Goal: Transaction & Acquisition: Purchase product/service

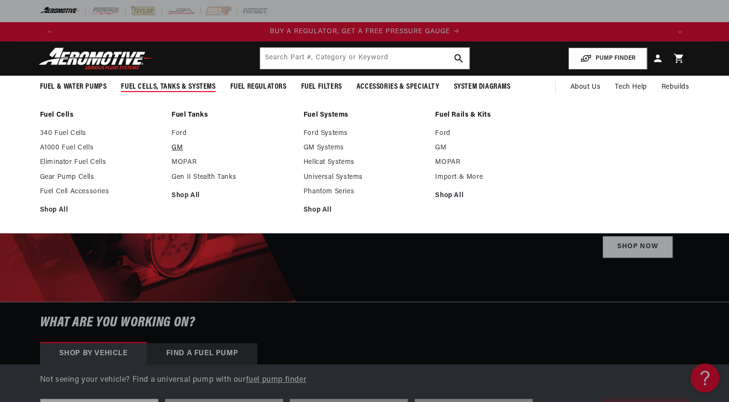
click at [175, 148] on link "GM" at bounding box center [233, 148] width 122 height 9
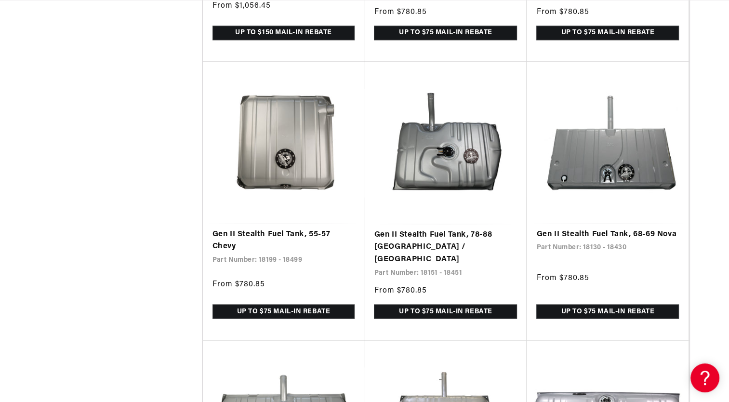
scroll to position [1523, 0]
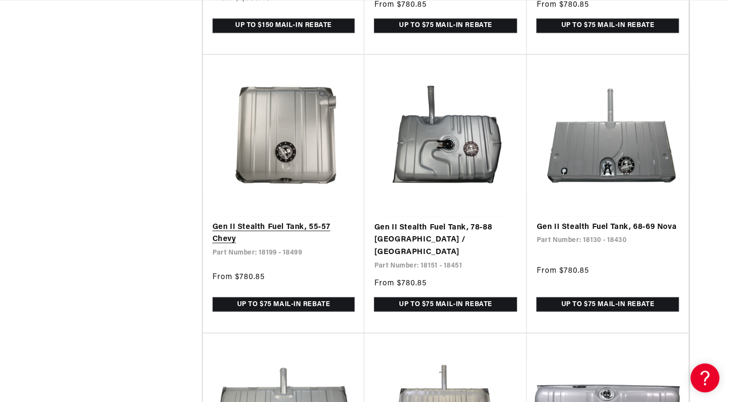
click at [280, 221] on link "Gen II Stealth Fuel Tank, 55-57 Chevy" at bounding box center [284, 233] width 143 height 25
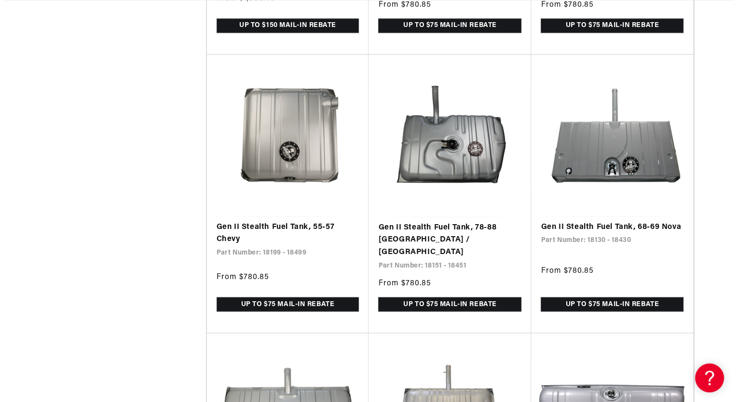
scroll to position [0, 1834]
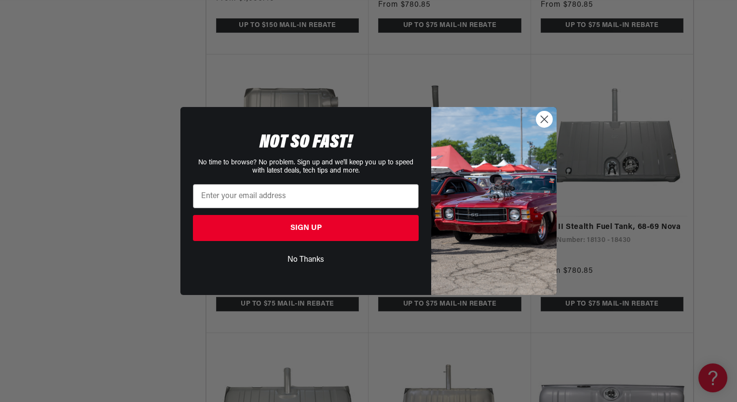
click at [543, 118] on icon "Close dialog" at bounding box center [544, 119] width 7 height 7
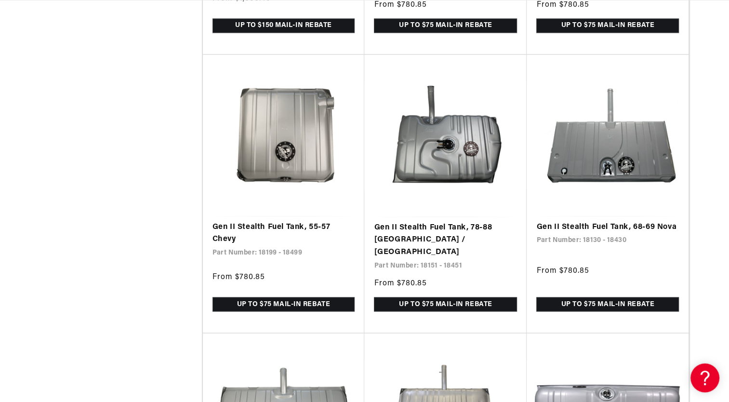
scroll to position [0, 0]
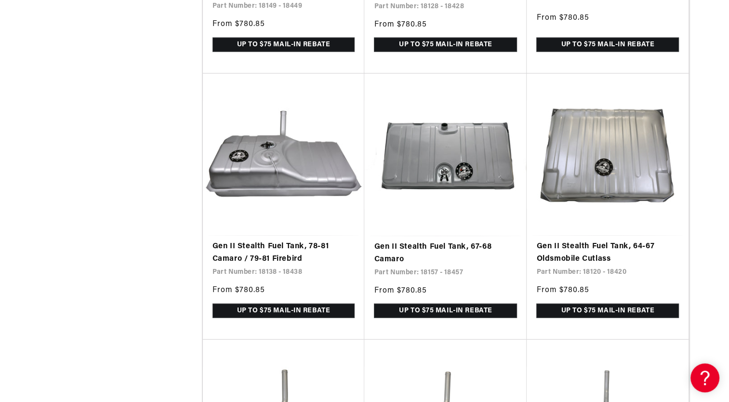
scroll to position [2394, 0]
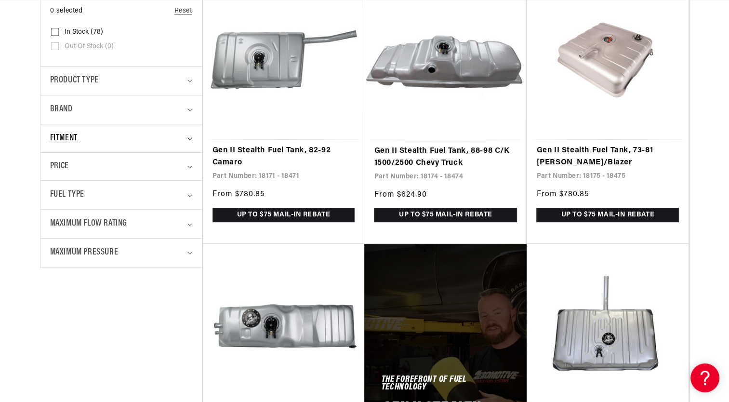
click at [64, 136] on span "Fitment" at bounding box center [63, 139] width 27 height 14
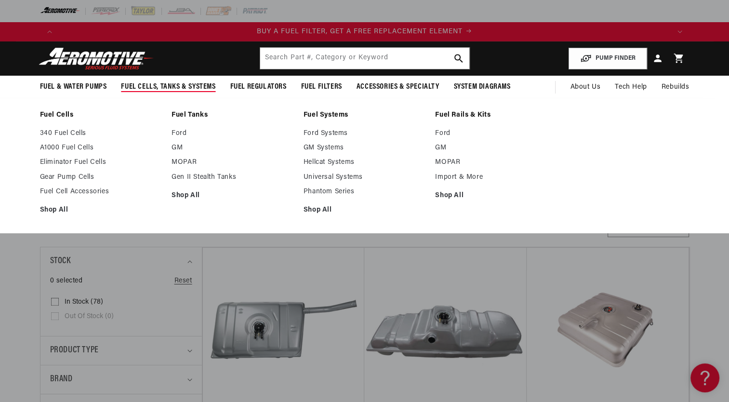
click at [195, 111] on link "Fuel Tanks" at bounding box center [233, 115] width 122 height 9
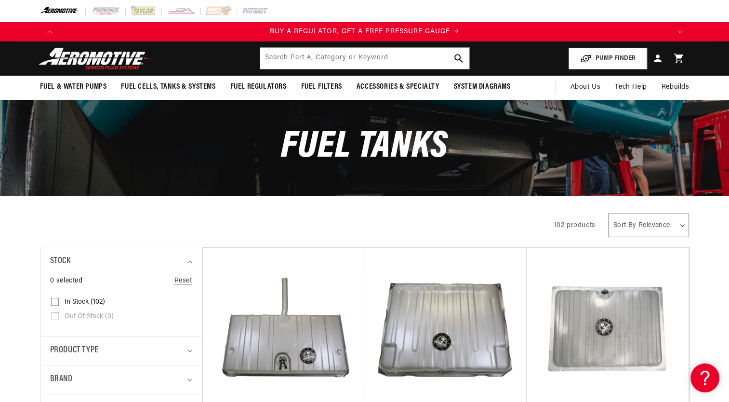
scroll to position [351, 0]
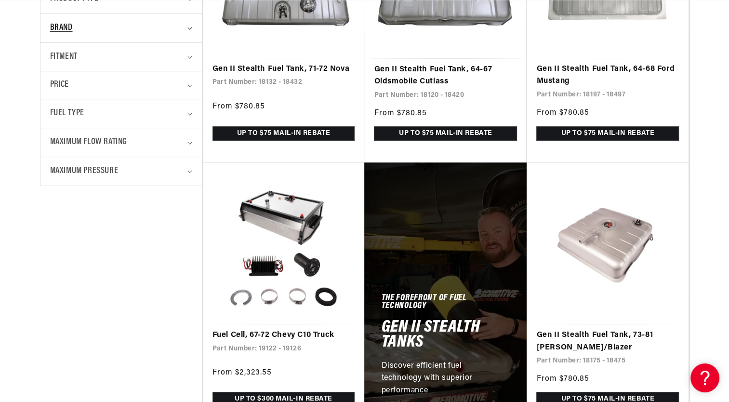
click at [67, 25] on span "Brand" at bounding box center [61, 28] width 23 height 14
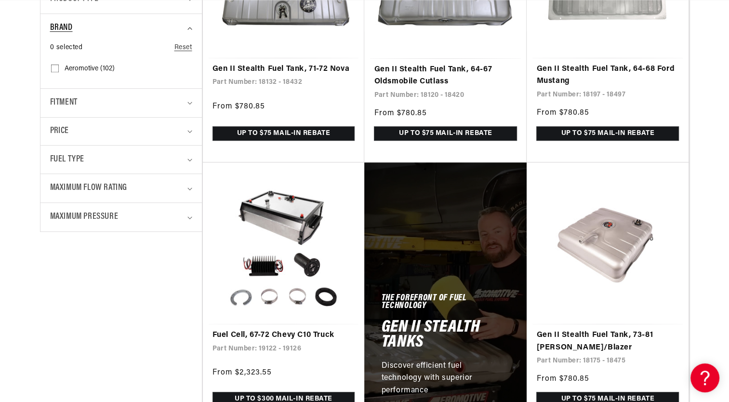
click at [67, 25] on span "Brand" at bounding box center [61, 28] width 23 height 14
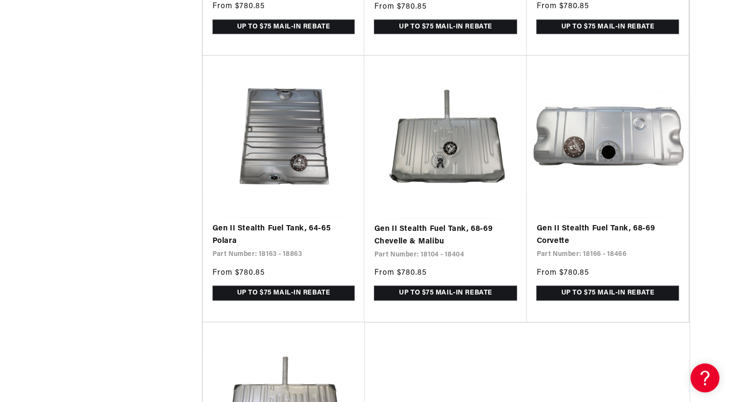
scroll to position [2159, 0]
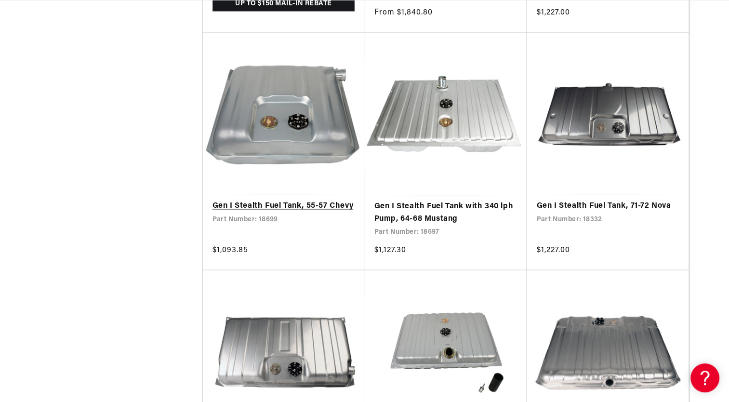
click at [250, 200] on link "Gen I Stealth Fuel Tank, 55-57 Chevy" at bounding box center [284, 206] width 143 height 13
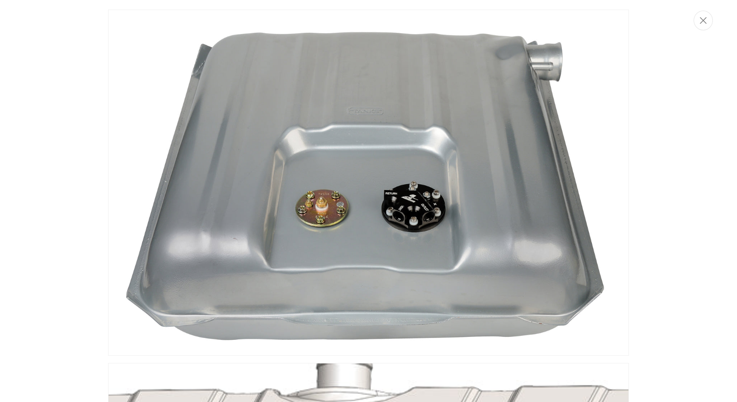
scroll to position [0, 611]
click at [287, 266] on img "Media gallery" at bounding box center [368, 183] width 521 height 346
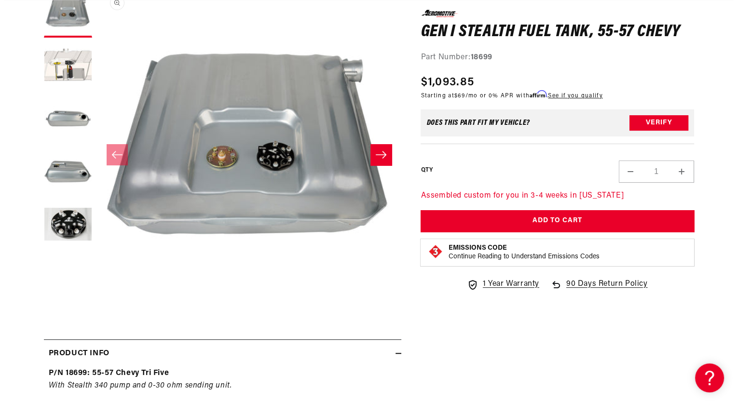
scroll to position [237, 0]
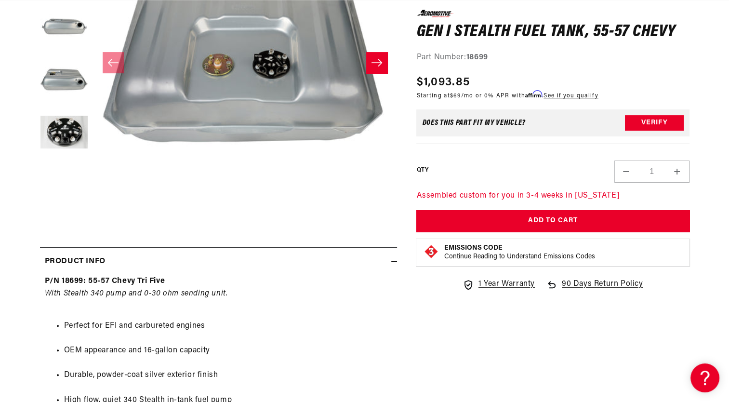
click at [93, 202] on button "Open media 1 in modal" at bounding box center [93, 202] width 0 height 0
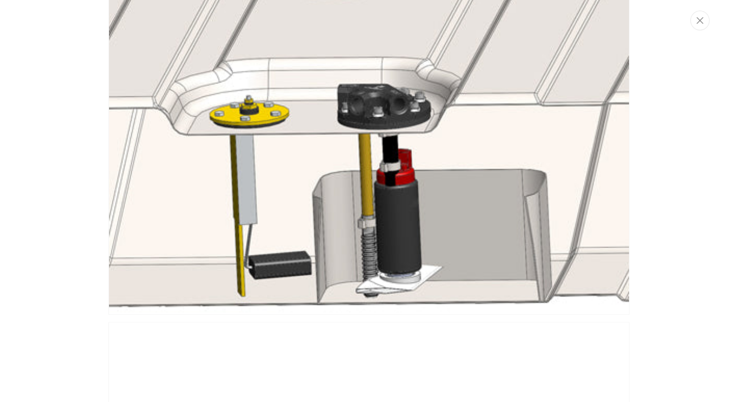
scroll to position [0, 1834]
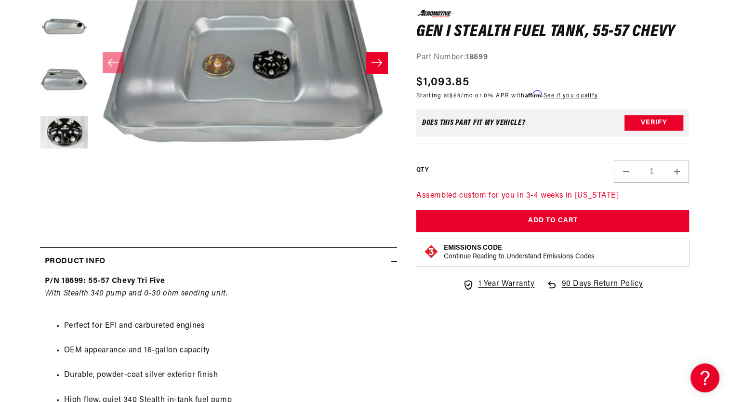
click at [93, 202] on button "Open media 1 in modal" at bounding box center [93, 202] width 0 height 0
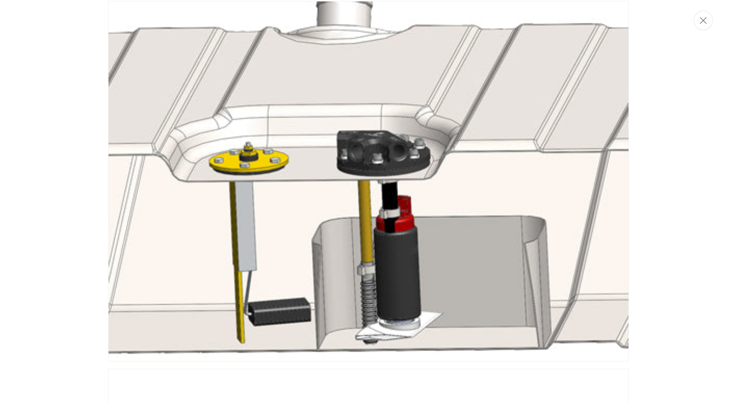
scroll to position [0, 0]
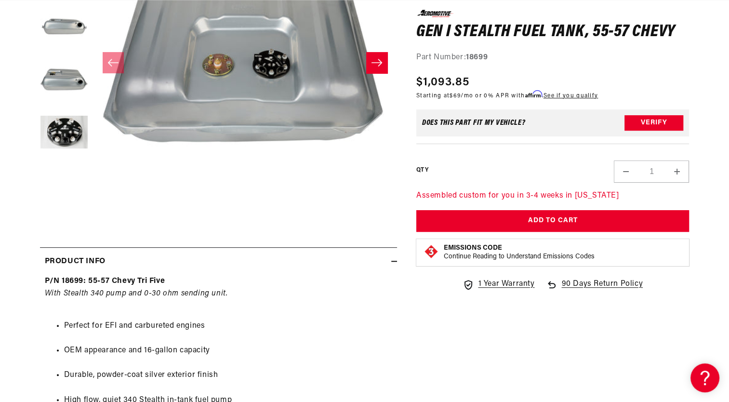
click at [382, 62] on icon "Slide right" at bounding box center [377, 63] width 12 height 10
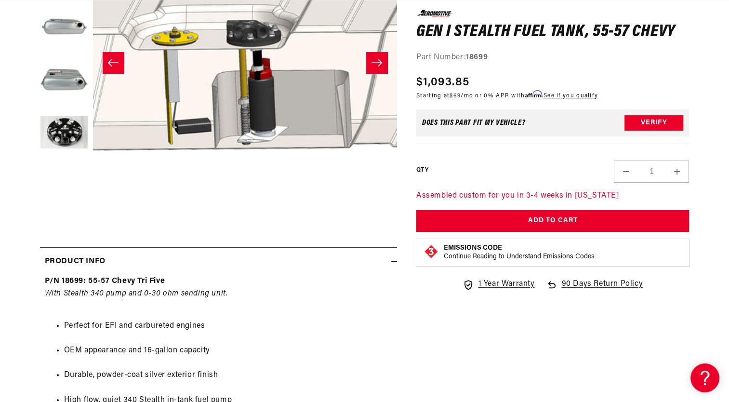
scroll to position [0, 611]
click at [93, 202] on button "Open media 2 in modal" at bounding box center [93, 202] width 0 height 0
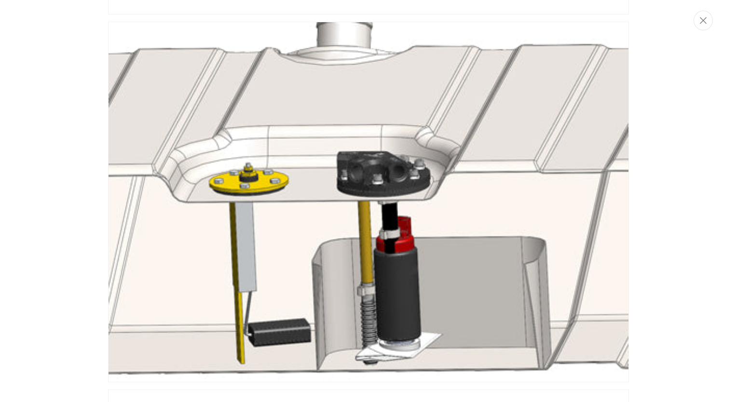
click at [392, 159] on img "Media gallery" at bounding box center [368, 202] width 521 height 361
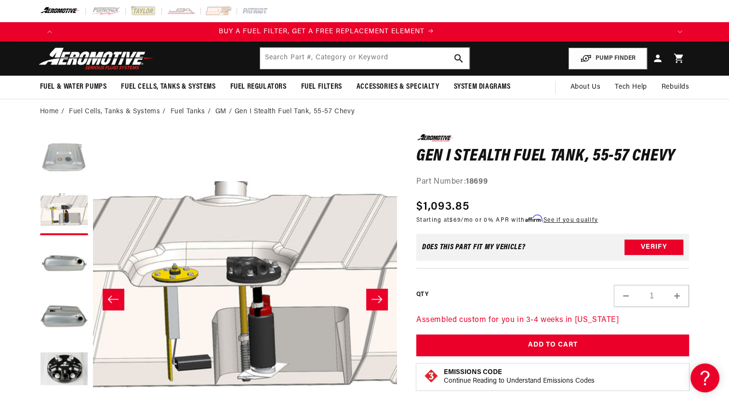
click at [62, 162] on button "Load image 1 in gallery view" at bounding box center [64, 158] width 48 height 48
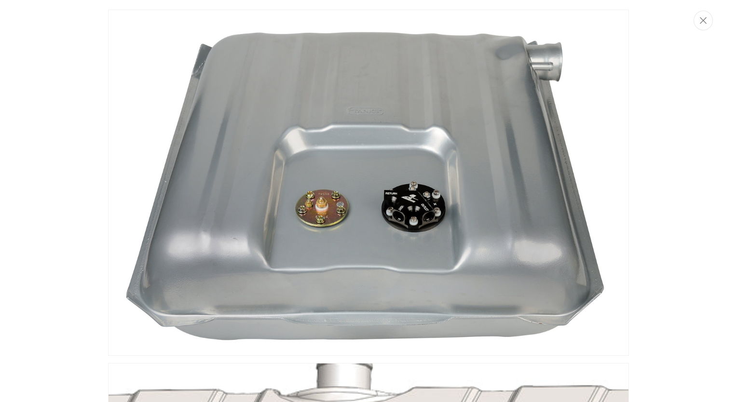
scroll to position [0, 1834]
click at [704, 21] on icon "Close" at bounding box center [703, 20] width 7 height 7
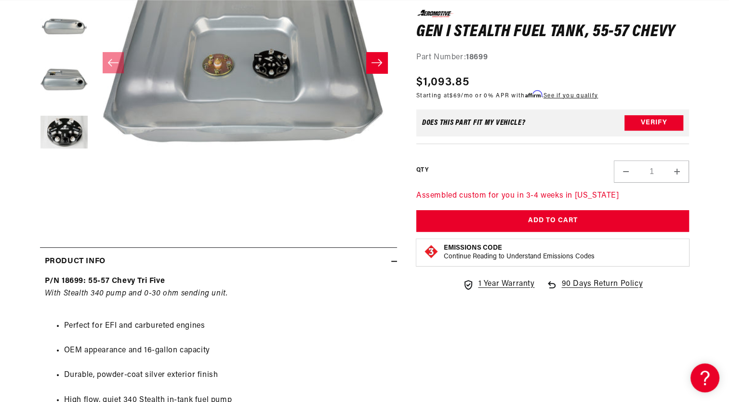
scroll to position [0, 0]
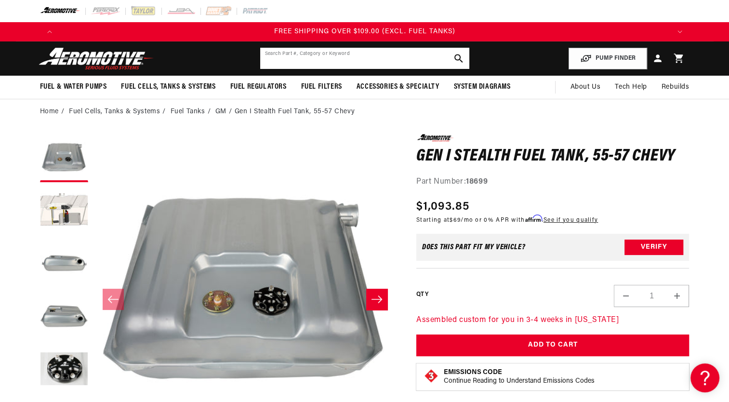
click at [357, 59] on input "text" at bounding box center [364, 58] width 209 height 21
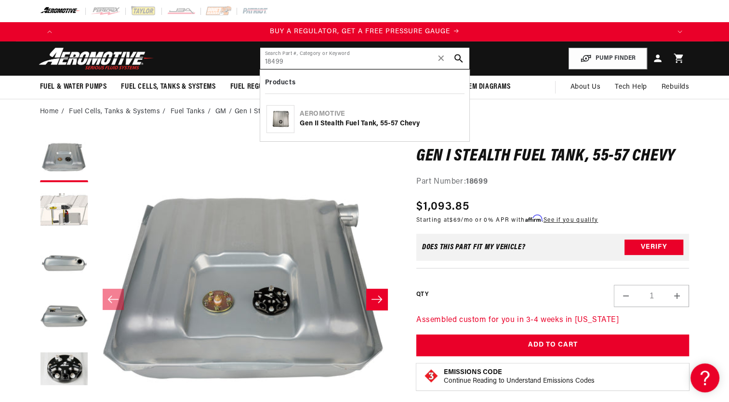
type input "18499"
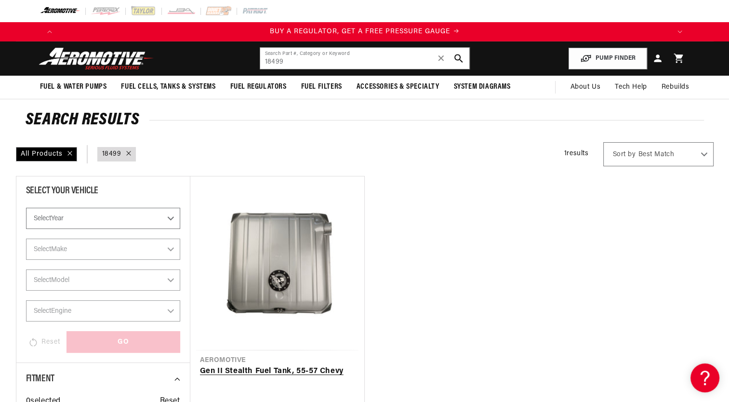
click at [274, 365] on link "Gen II Stealth Fuel Tank, 55-57 Chevy" at bounding box center [277, 371] width 155 height 13
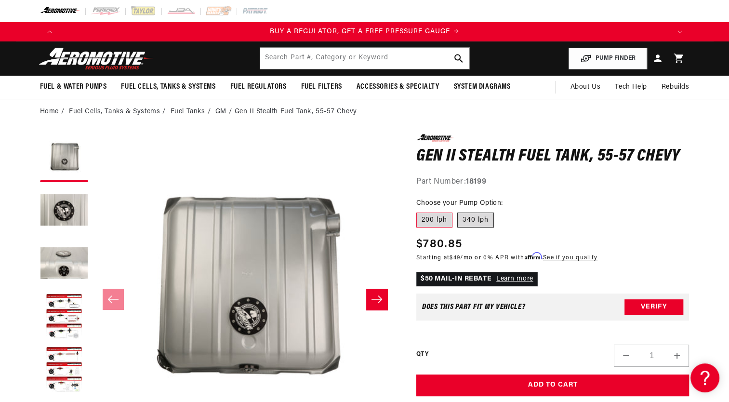
click at [467, 218] on label "340 lph" at bounding box center [476, 220] width 37 height 15
click at [458, 211] on input "340 lph" at bounding box center [458, 211] width 0 height 0
radio input "true"
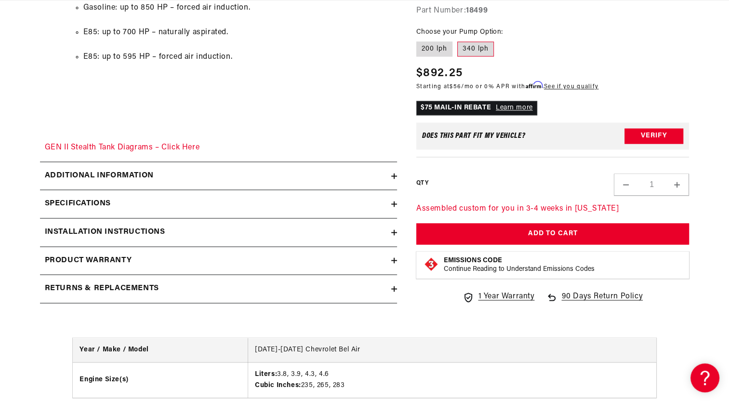
click at [111, 204] on h2 "Specifications" at bounding box center [78, 204] width 66 height 13
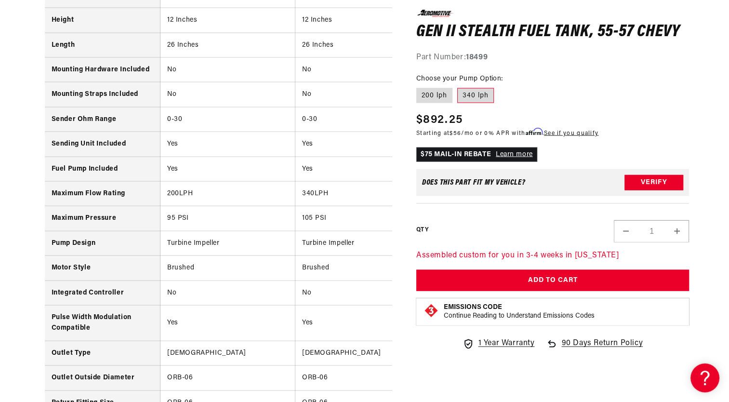
scroll to position [0, 611]
